Goal: Task Accomplishment & Management: Manage account settings

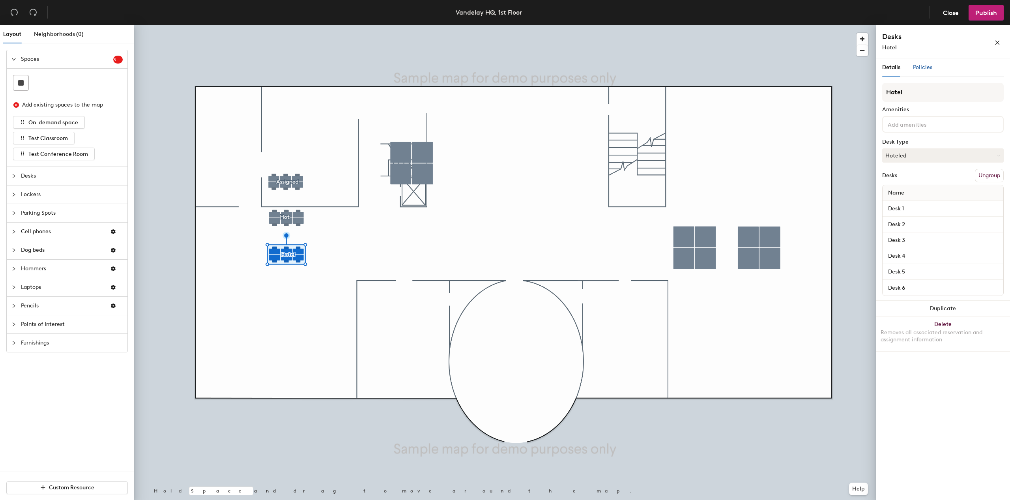
click at [927, 71] on div "Policies" at bounding box center [922, 67] width 19 height 9
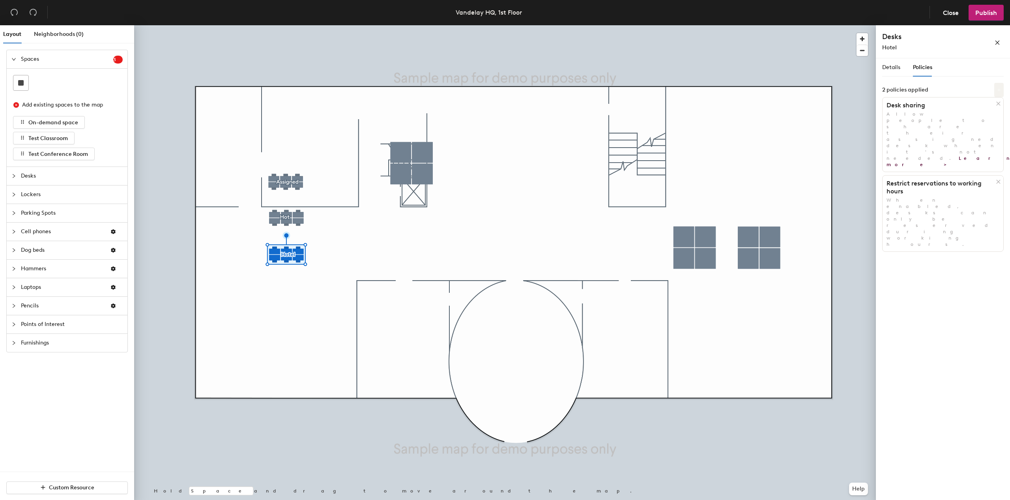
click at [998, 91] on icon at bounding box center [999, 90] width 4 height 4
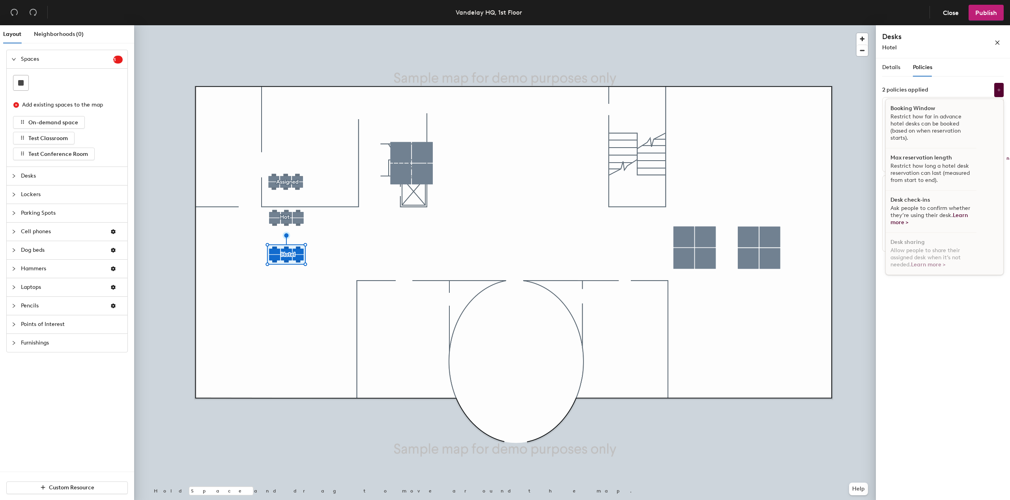
click at [943, 207] on span "Ask people to confirm whether they’re using their desk. Learn more >" at bounding box center [930, 215] width 80 height 21
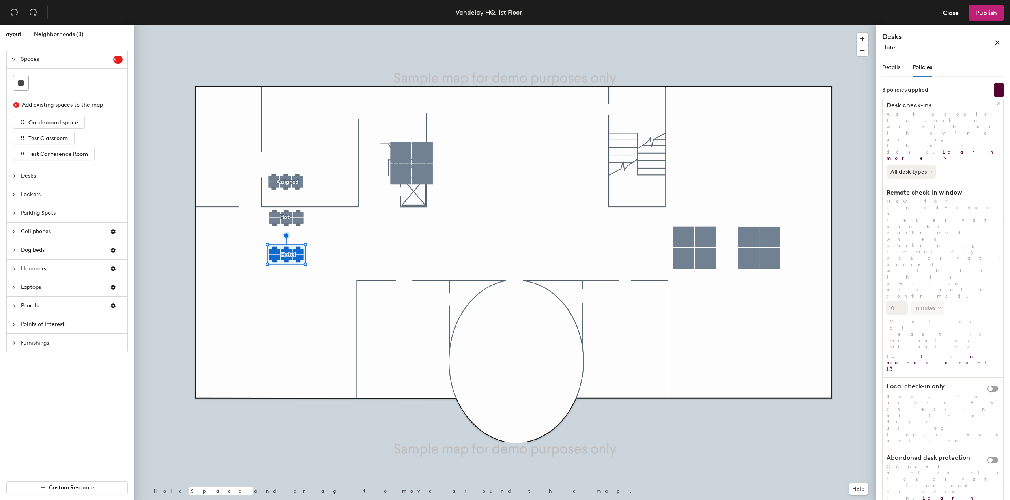
click at [919, 164] on button "All desk types" at bounding box center [911, 171] width 50 height 14
click at [986, 11] on span "Publish" at bounding box center [986, 12] width 22 height 7
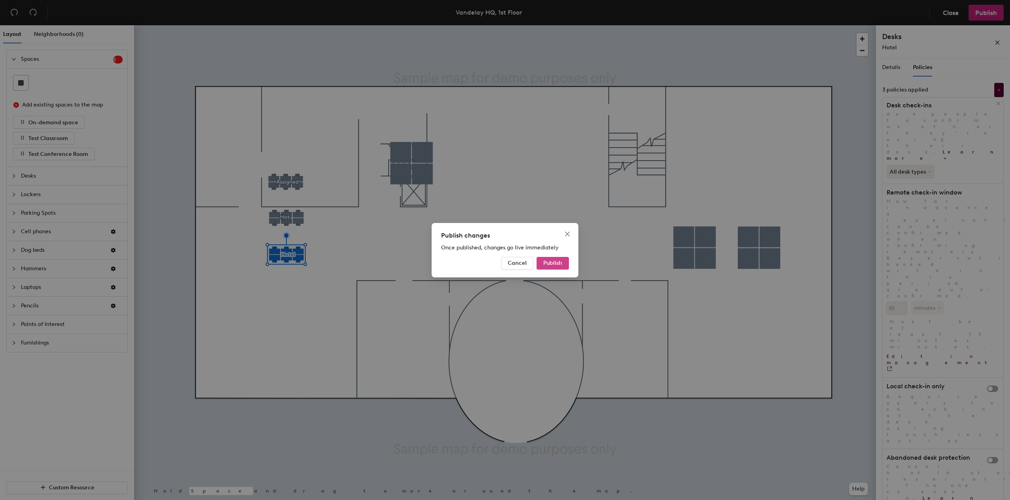
click at [556, 265] on span "Publish" at bounding box center [552, 263] width 19 height 7
